Goal: Communication & Community: Answer question/provide support

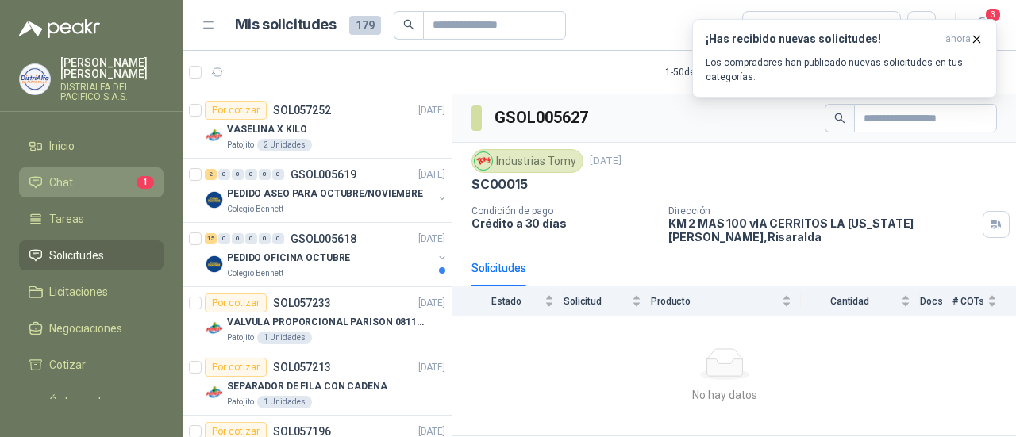
click at [102, 186] on li "Chat 1" at bounding box center [91, 182] width 125 height 17
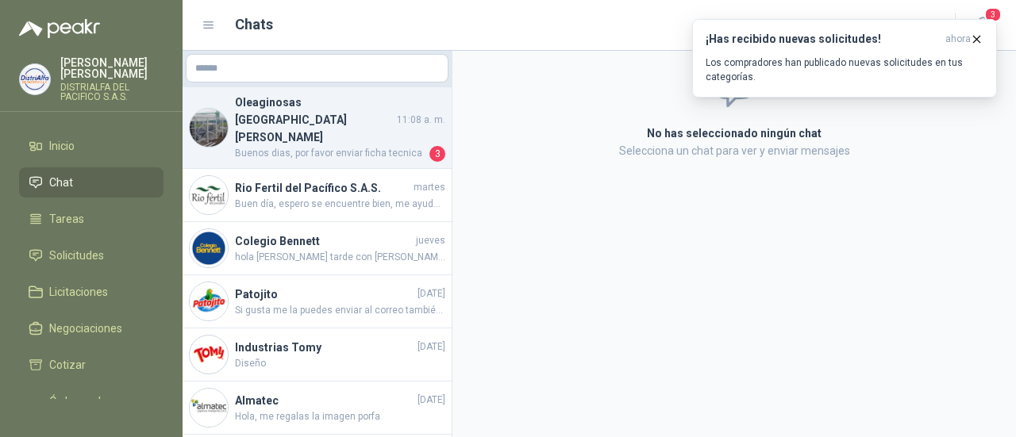
click at [340, 107] on h4 "Oleaginosas [GEOGRAPHIC_DATA][PERSON_NAME]" at bounding box center [314, 120] width 159 height 52
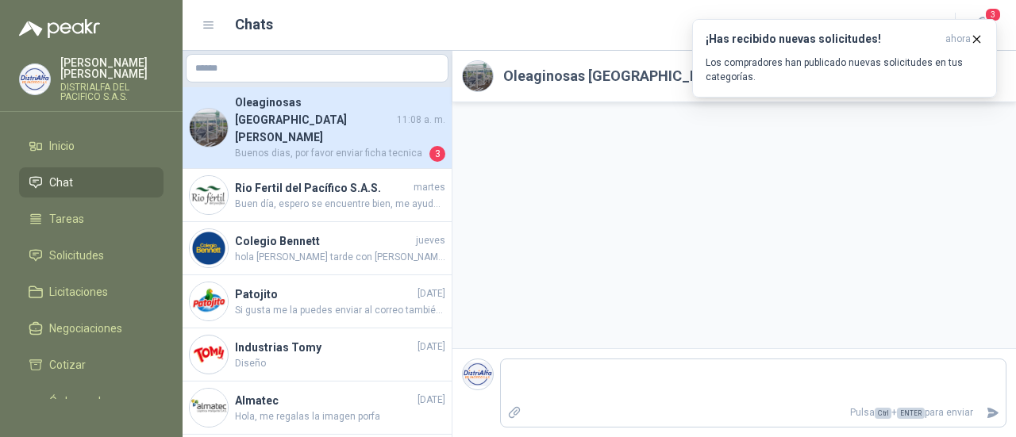
click at [340, 107] on h4 "Oleaginosas [GEOGRAPHIC_DATA][PERSON_NAME]" at bounding box center [314, 120] width 159 height 52
click at [973, 37] on icon "button" at bounding box center [976, 39] width 13 height 13
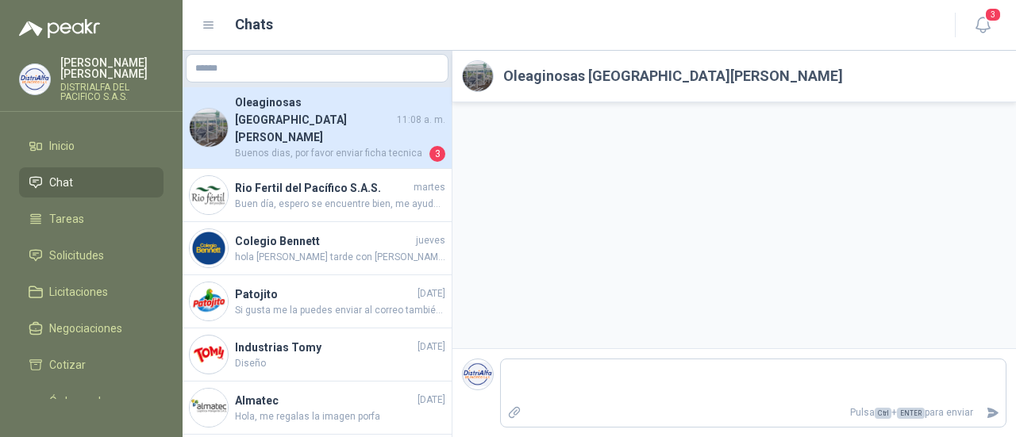
click at [365, 110] on h4 "Oleaginosas [GEOGRAPHIC_DATA][PERSON_NAME]" at bounding box center [314, 120] width 159 height 52
click at [616, 74] on h2 "Oleaginosas [GEOGRAPHIC_DATA][PERSON_NAME]" at bounding box center [673, 76] width 340 height 22
click at [554, 218] on div at bounding box center [733, 225] width 563 height 246
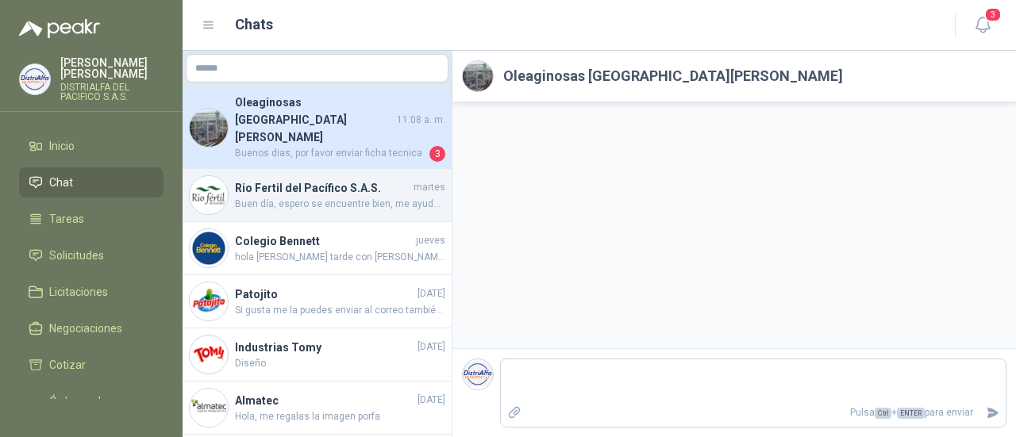
click at [254, 197] on span "Buen día, espero se encuentre bien, me ayuda por favor con la foto de la refere…" at bounding box center [340, 204] width 210 height 15
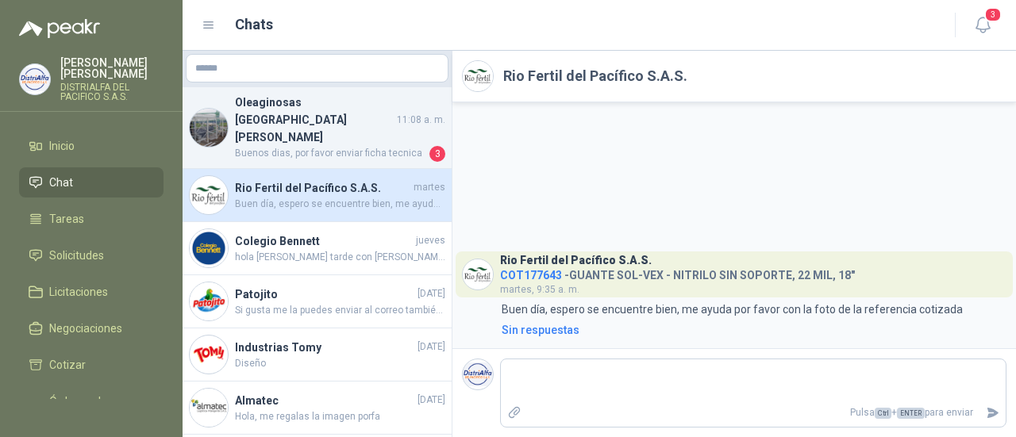
click at [313, 146] on span "Buenos dias, por favor enviar ficha tecnica" at bounding box center [330, 154] width 191 height 16
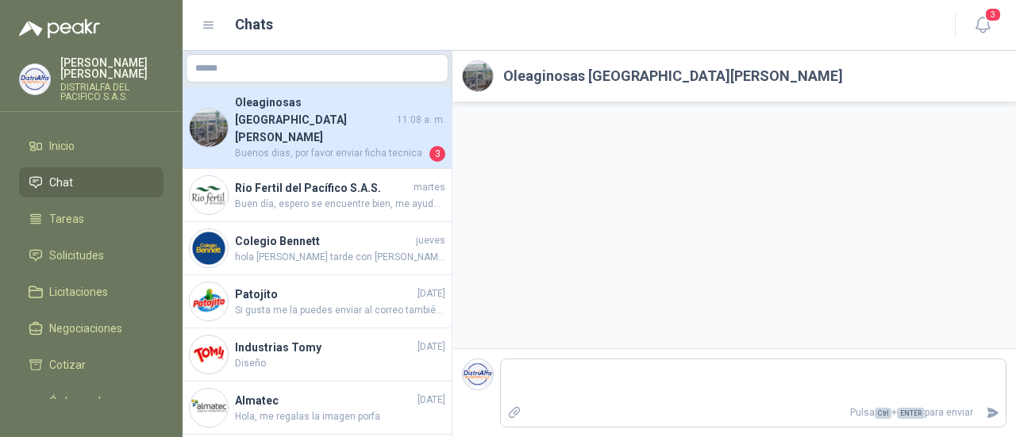
click at [473, 71] on img at bounding box center [478, 76] width 30 height 30
click at [567, 80] on h2 "Oleaginosas [GEOGRAPHIC_DATA][PERSON_NAME]" at bounding box center [673, 76] width 340 height 22
click at [92, 244] on link "Solicitudes" at bounding box center [91, 255] width 144 height 30
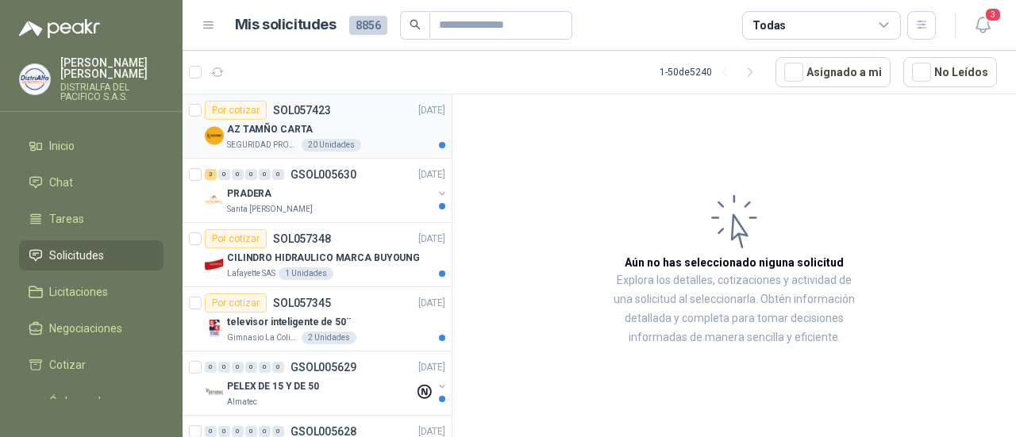
click at [370, 123] on div "AZ TAMÑO CARTA" at bounding box center [336, 129] width 218 height 19
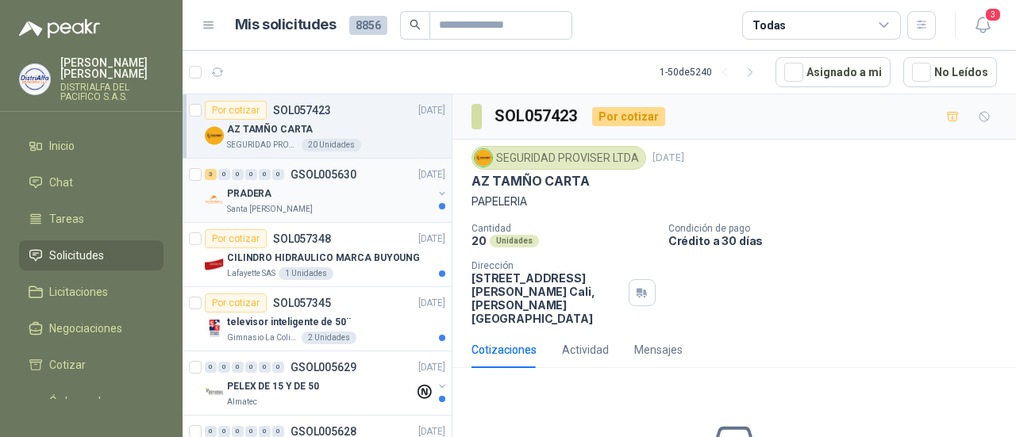
click at [349, 198] on div "PRADERA" at bounding box center [330, 193] width 206 height 19
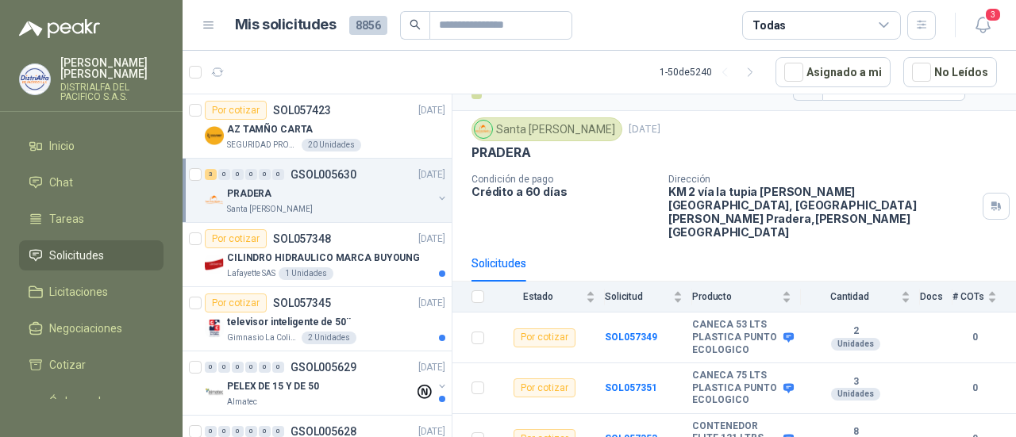
scroll to position [48, 0]
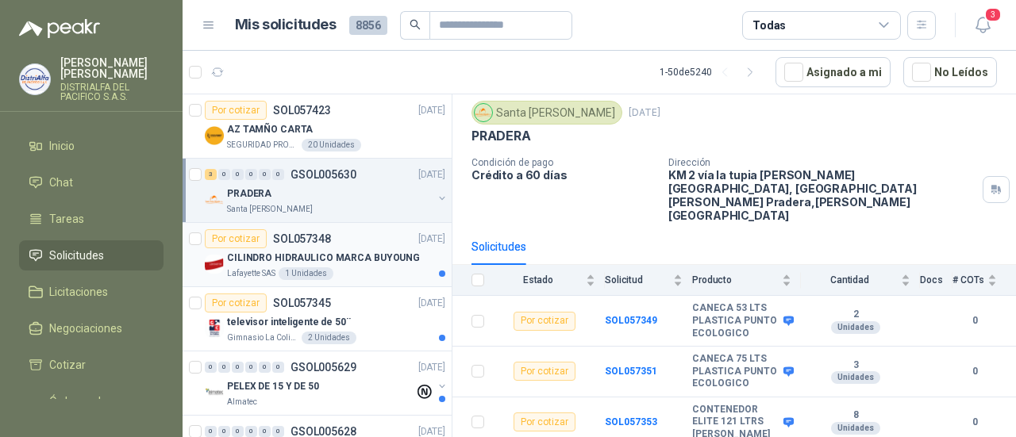
click at [313, 260] on p "CILINDRO HIDRAULICO MARCA BUYOUNG" at bounding box center [323, 258] width 193 height 15
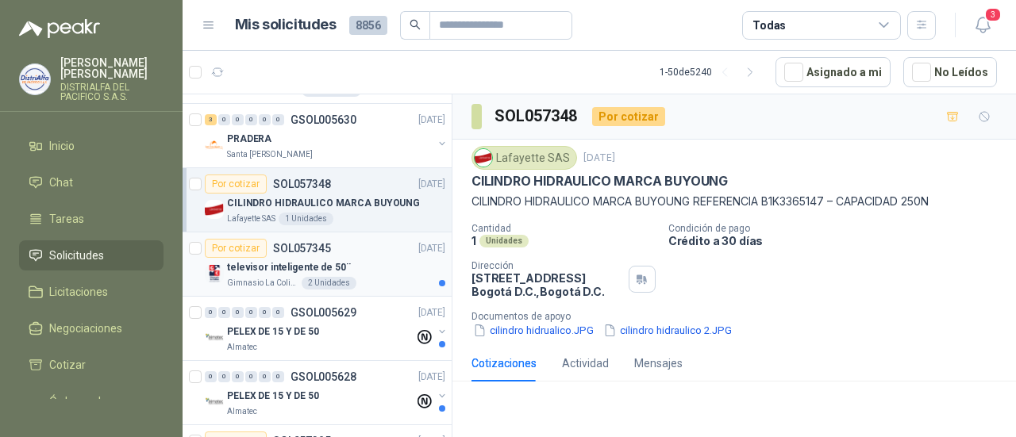
scroll to position [79, 0]
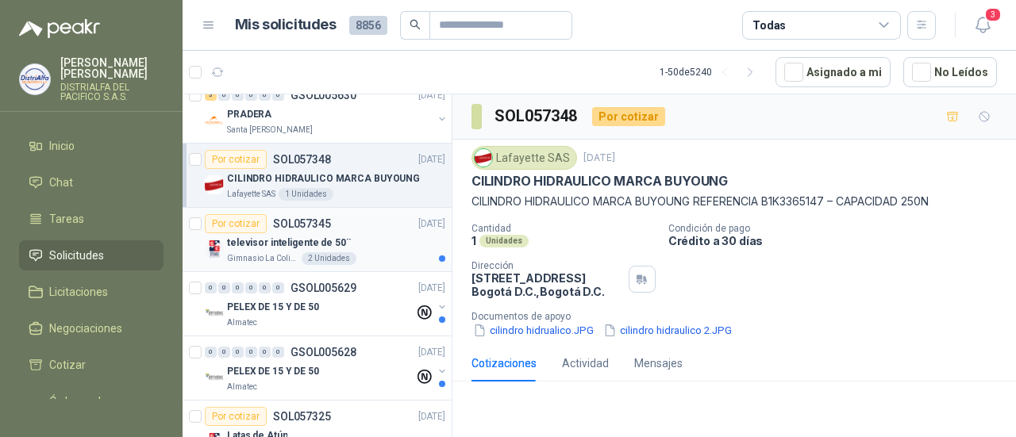
click at [362, 236] on div "televisor inteligente de 50¨" at bounding box center [336, 242] width 218 height 19
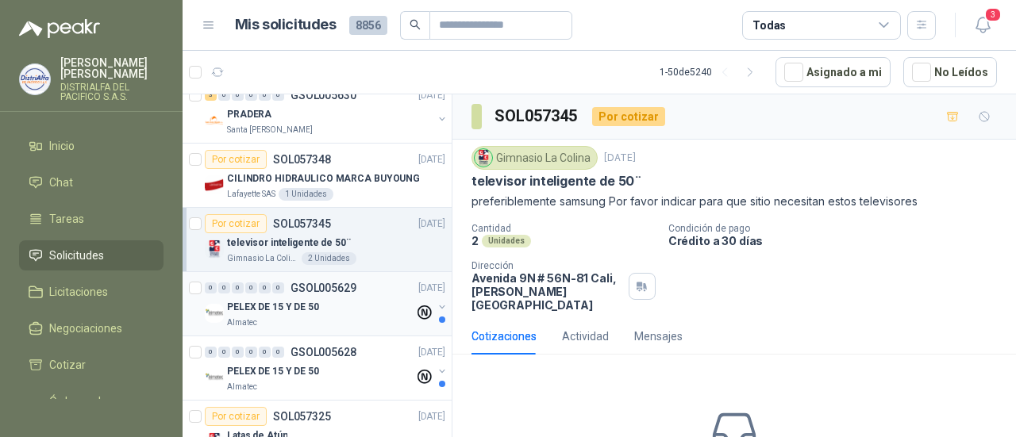
click at [325, 299] on div "PELEX DE 15 Y DE 50" at bounding box center [320, 307] width 187 height 19
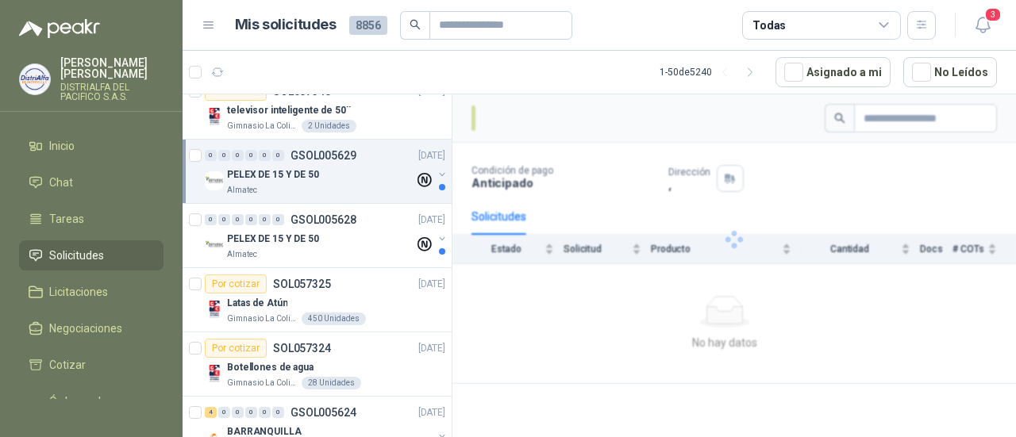
scroll to position [238, 0]
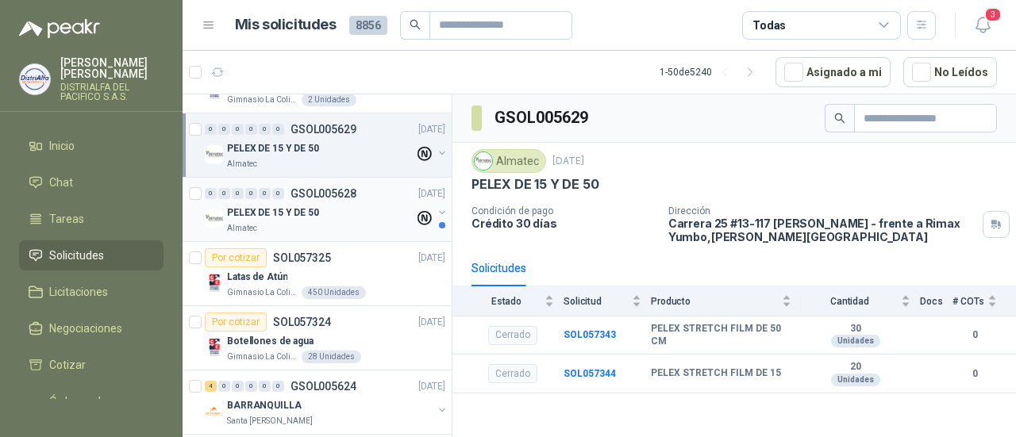
click at [346, 216] on div "PELEX DE 15 Y DE 50" at bounding box center [320, 212] width 187 height 19
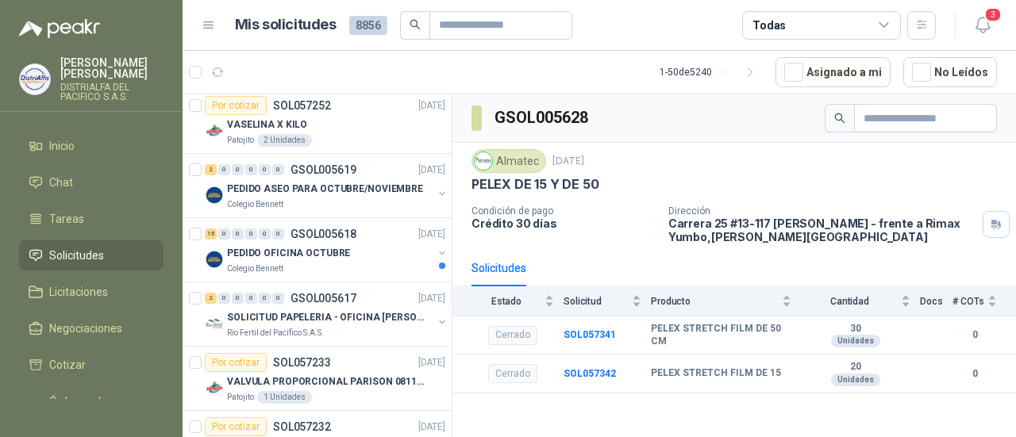
scroll to position [873, 0]
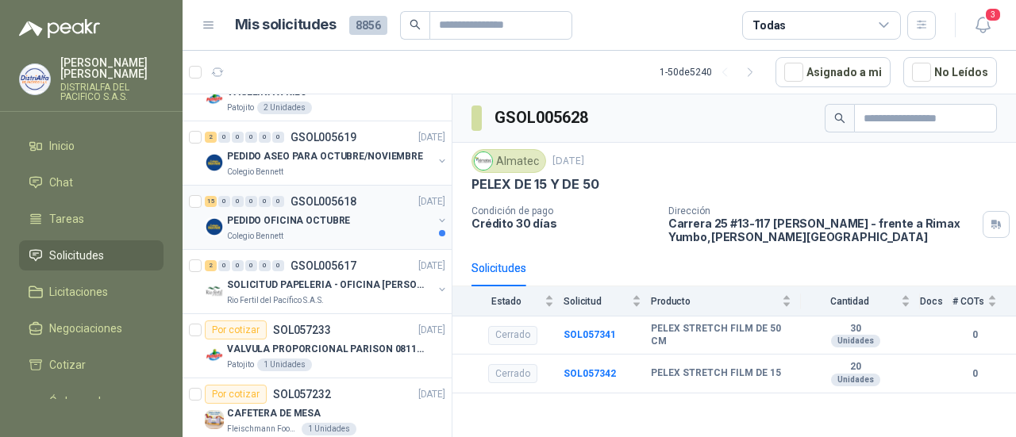
click at [348, 215] on div "PEDIDO OFICINA OCTUBRE" at bounding box center [330, 220] width 206 height 19
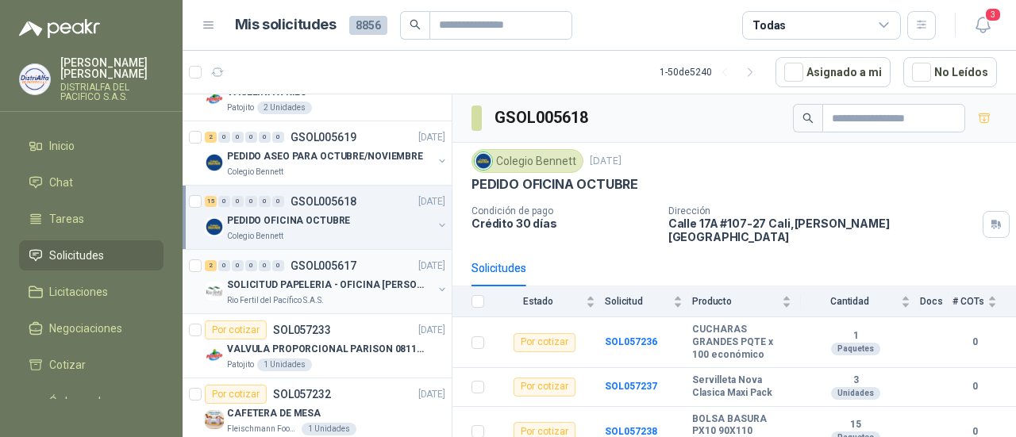
scroll to position [952, 0]
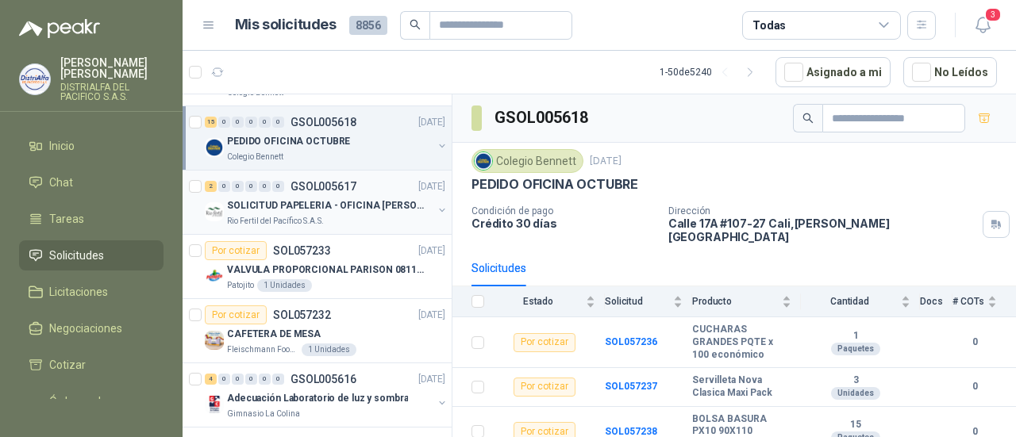
click at [356, 208] on div "SOLICITUD PAPELERIA - OFICINA [PERSON_NAME]" at bounding box center [330, 205] width 206 height 19
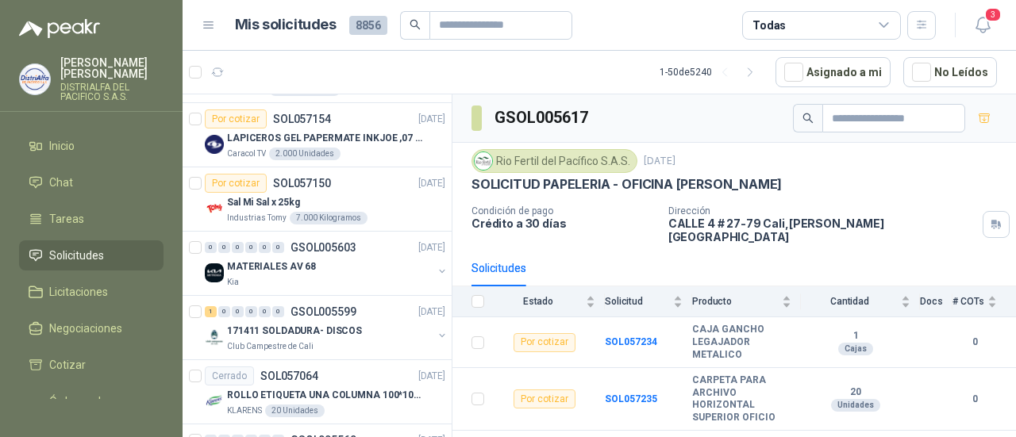
scroll to position [2460, 0]
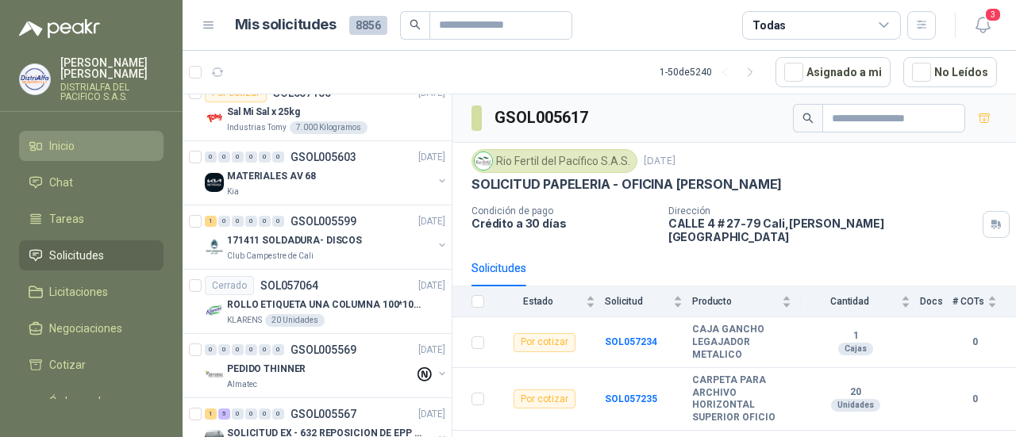
click at [112, 144] on li "Inicio" at bounding box center [91, 145] width 125 height 17
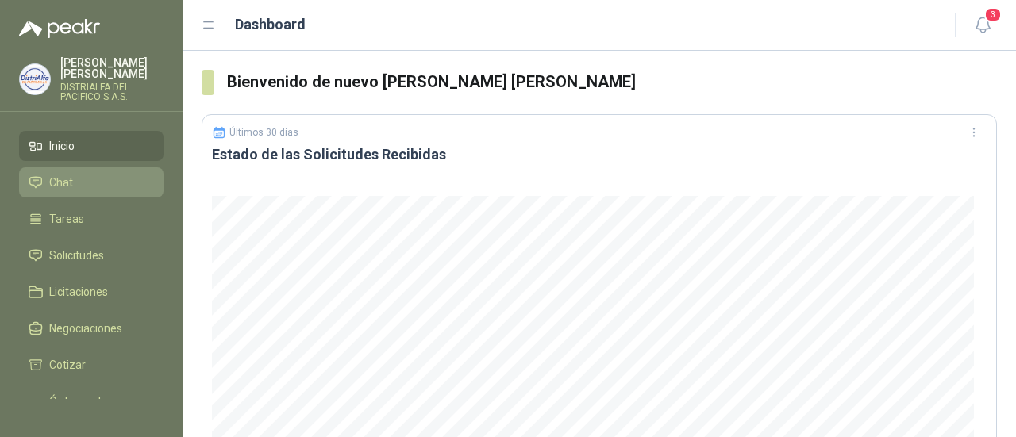
click at [101, 176] on li "Chat" at bounding box center [91, 182] width 125 height 17
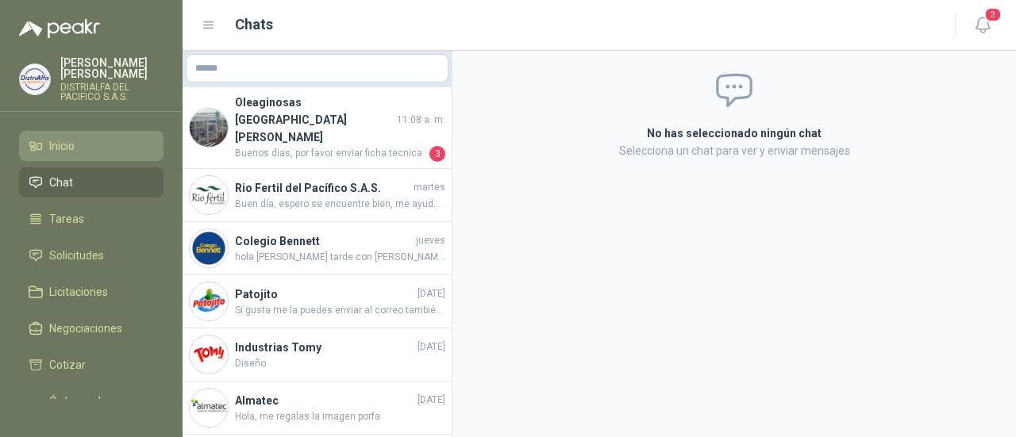
click at [117, 153] on li "Inicio" at bounding box center [91, 145] width 125 height 17
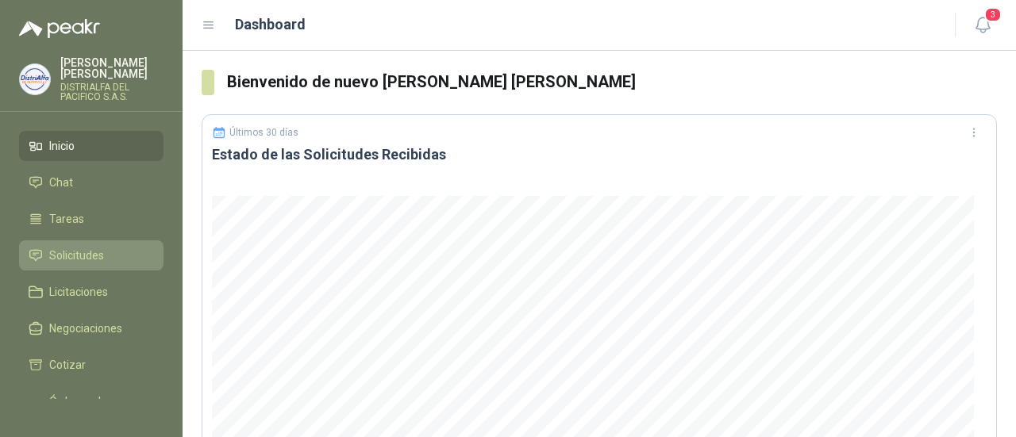
click at [105, 253] on li "Solicitudes" at bounding box center [91, 255] width 125 height 17
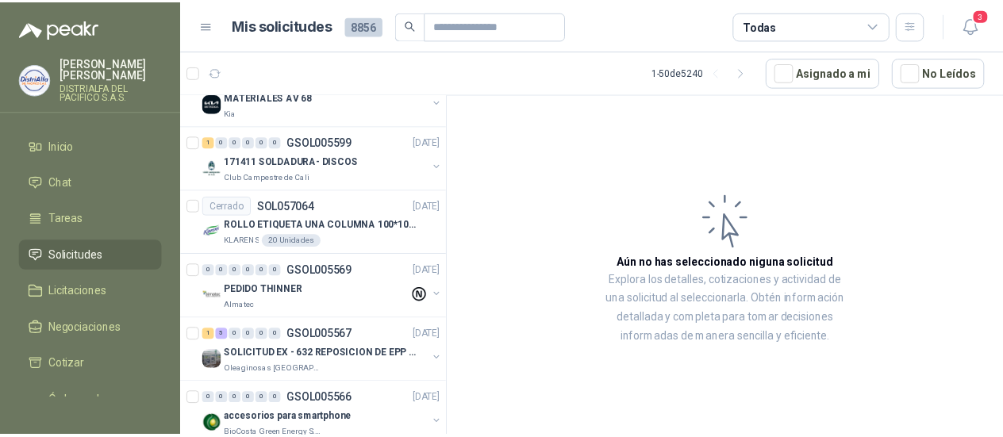
scroll to position [2619, 0]
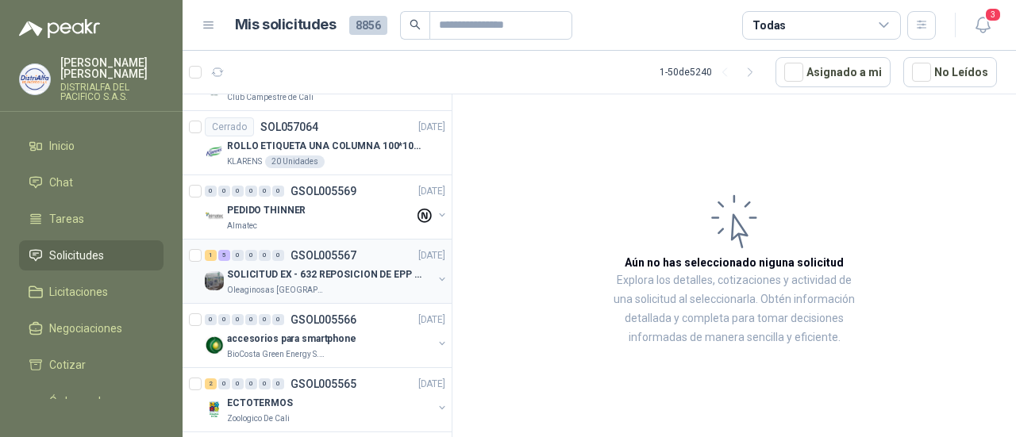
click at [319, 284] on p "Oleaginosas [GEOGRAPHIC_DATA][PERSON_NAME]" at bounding box center [277, 290] width 100 height 13
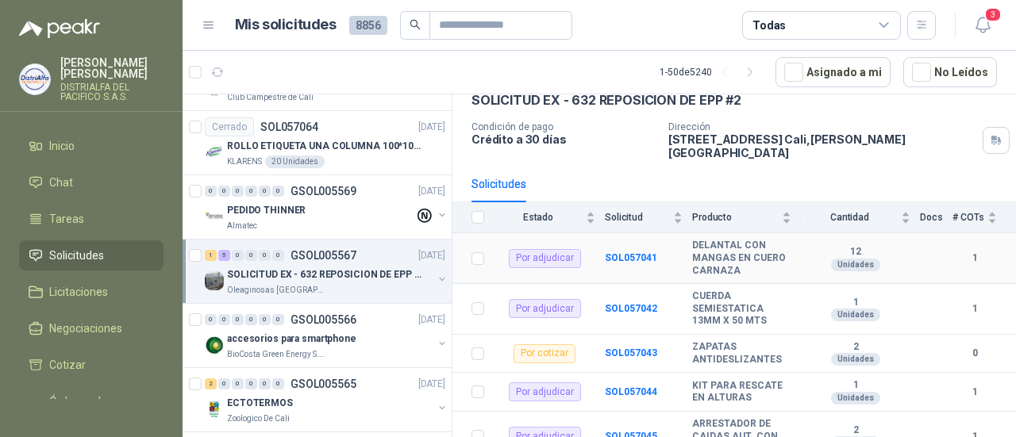
scroll to position [60, 0]
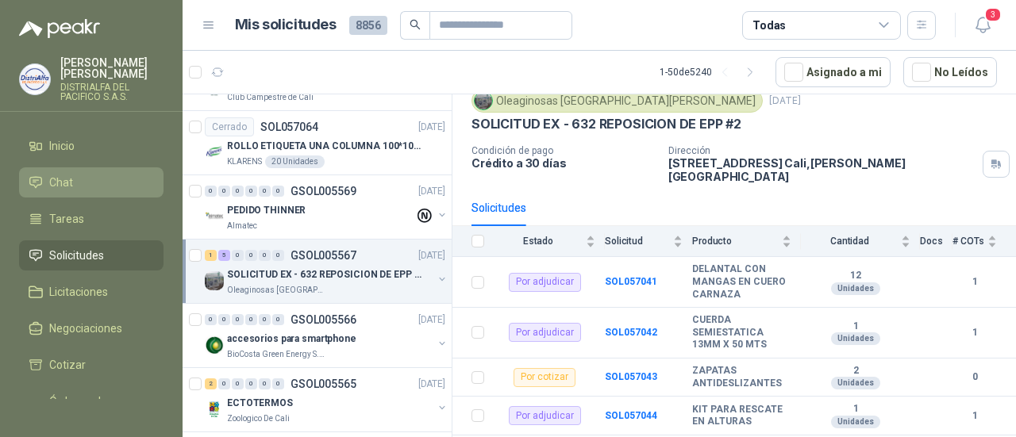
click at [97, 193] on link "Chat" at bounding box center [91, 182] width 144 height 30
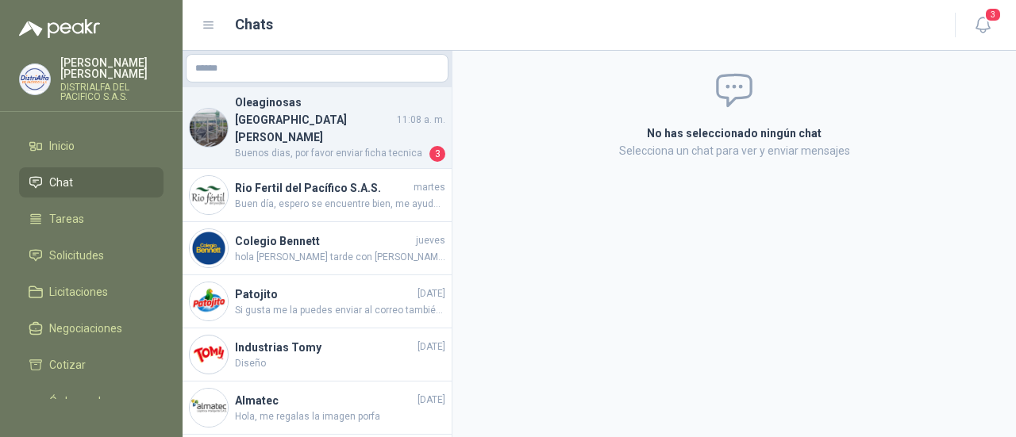
click at [316, 146] on span "Buenos dias, por favor enviar ficha tecnica" at bounding box center [330, 154] width 191 height 16
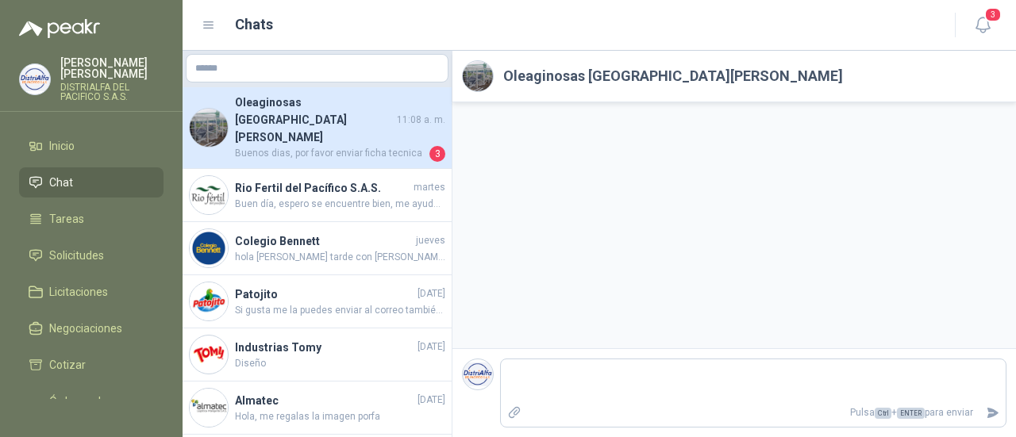
click at [316, 146] on span "Buenos dias, por favor enviar ficha tecnica" at bounding box center [330, 154] width 191 height 16
click at [544, 75] on h2 "Oleaginosas [GEOGRAPHIC_DATA][PERSON_NAME]" at bounding box center [673, 76] width 340 height 22
click at [527, 363] on textarea at bounding box center [753, 381] width 505 height 37
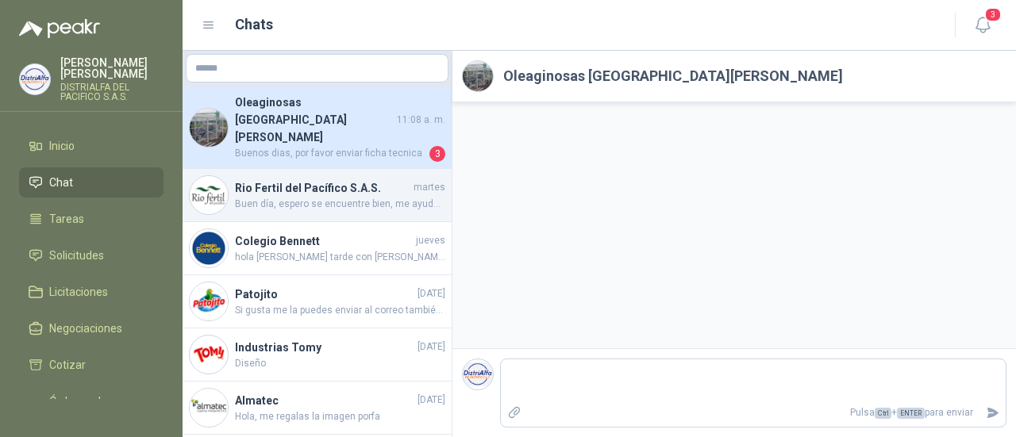
click at [263, 197] on span "Buen día, espero se encuentre bien, me ayuda por favor con la foto de la refere…" at bounding box center [340, 204] width 210 height 15
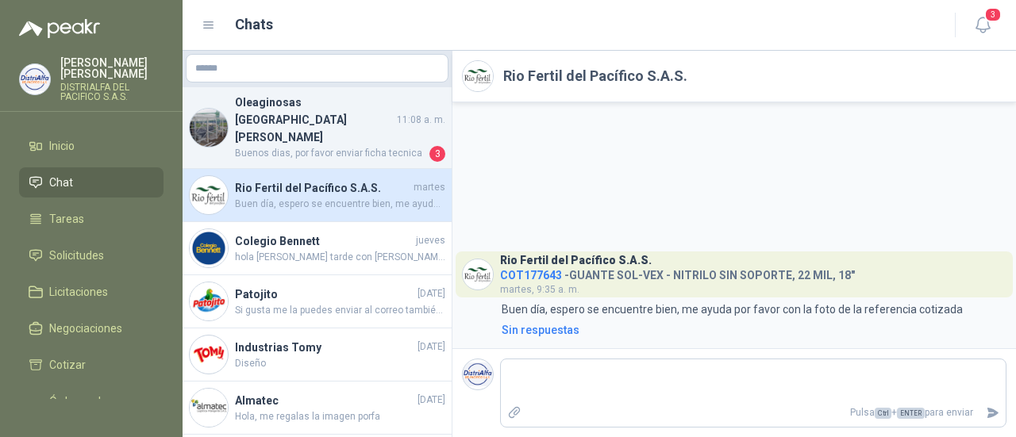
click at [299, 113] on h4 "Oleaginosas [GEOGRAPHIC_DATA][PERSON_NAME]" at bounding box center [314, 120] width 159 height 52
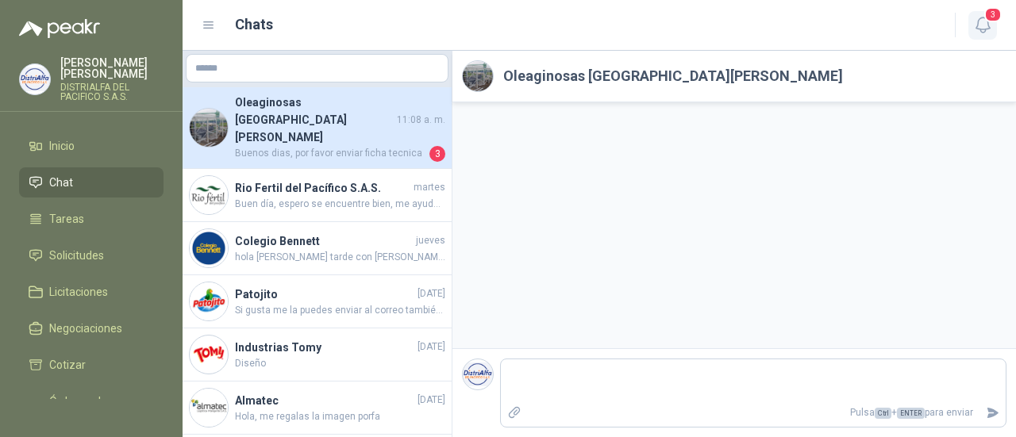
click at [981, 25] on icon "button" at bounding box center [983, 25] width 20 height 20
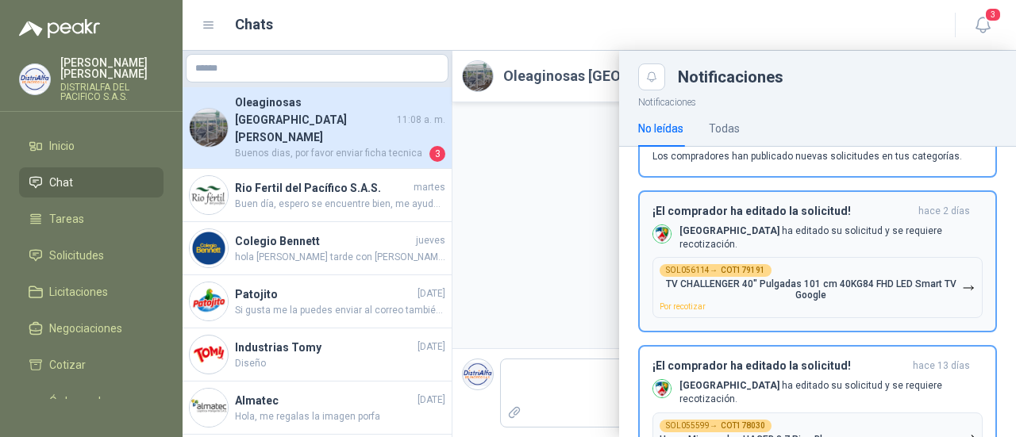
scroll to position [112, 0]
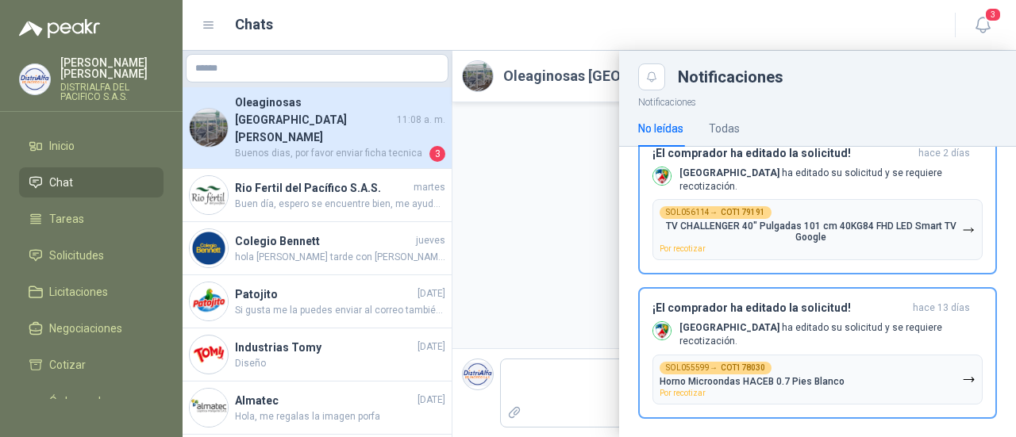
click at [575, 254] on div at bounding box center [599, 244] width 833 height 386
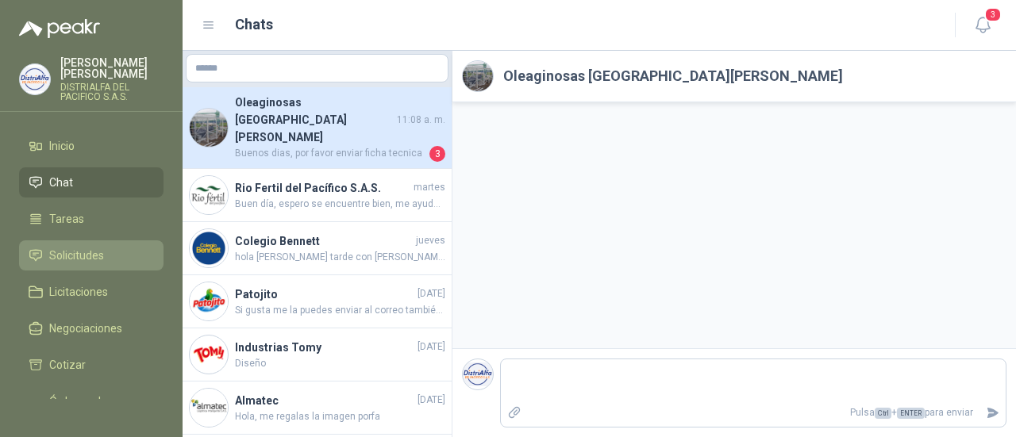
click at [71, 261] on span "Solicitudes" at bounding box center [76, 255] width 55 height 17
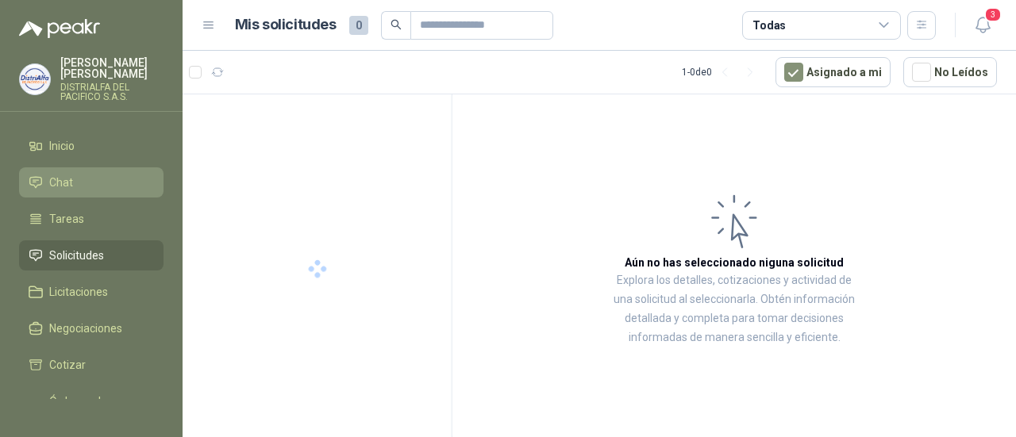
click at [114, 177] on li "Chat" at bounding box center [91, 182] width 125 height 17
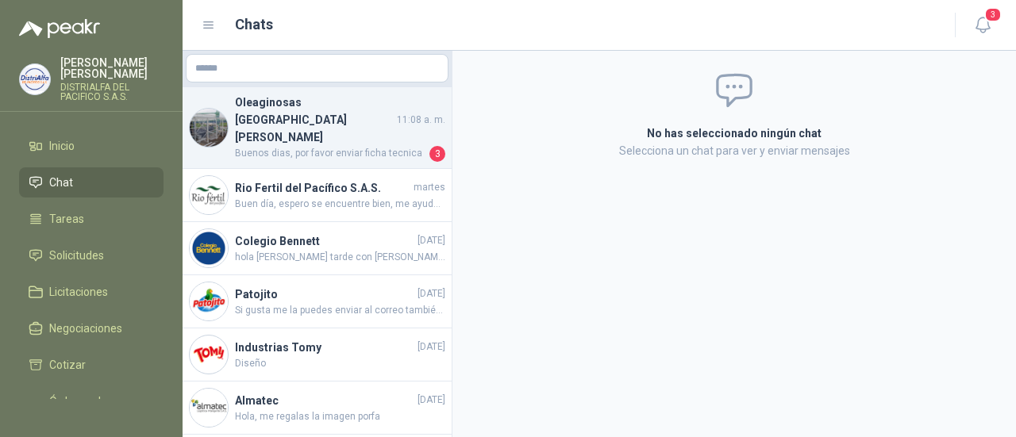
click at [361, 146] on span "Buenos dias, por favor enviar ficha tecnica" at bounding box center [330, 154] width 191 height 16
